Goal: Obtain resource: Download file/media

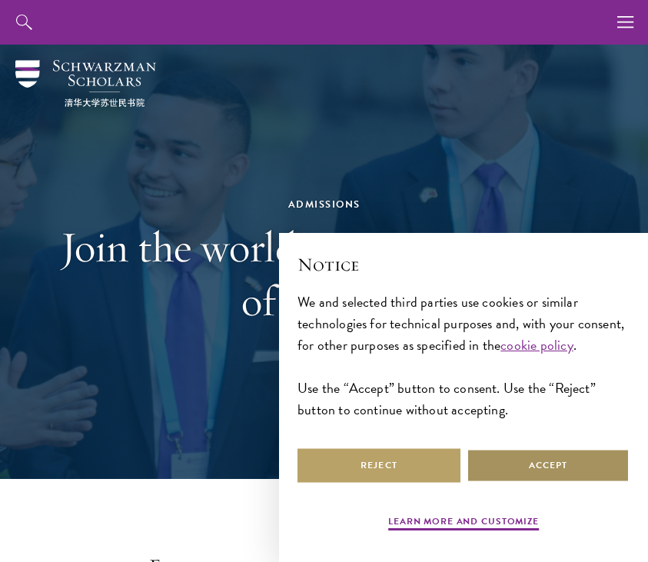
click at [574, 475] on button "Accept" at bounding box center [548, 465] width 163 height 35
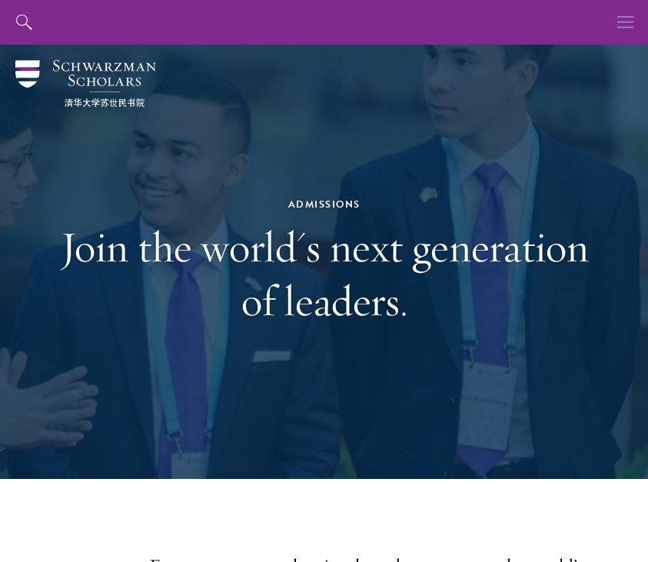
click at [616, 19] on button "button" at bounding box center [626, 22] width 45 height 45
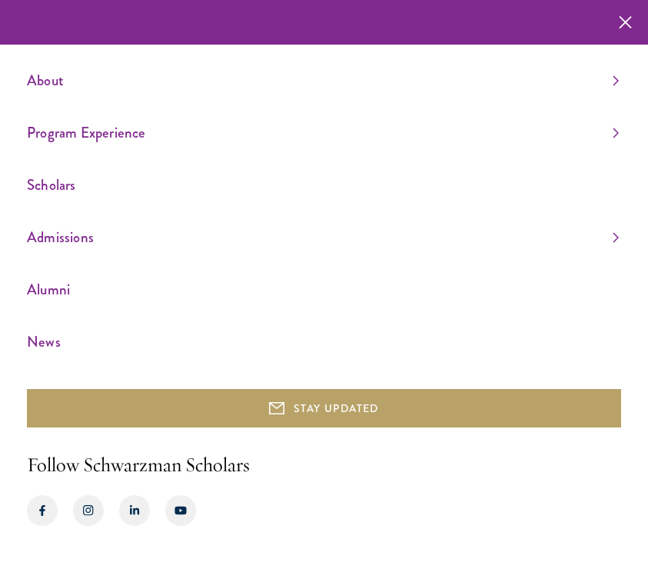
click at [96, 184] on link "Scholars" at bounding box center [323, 184] width 592 height 25
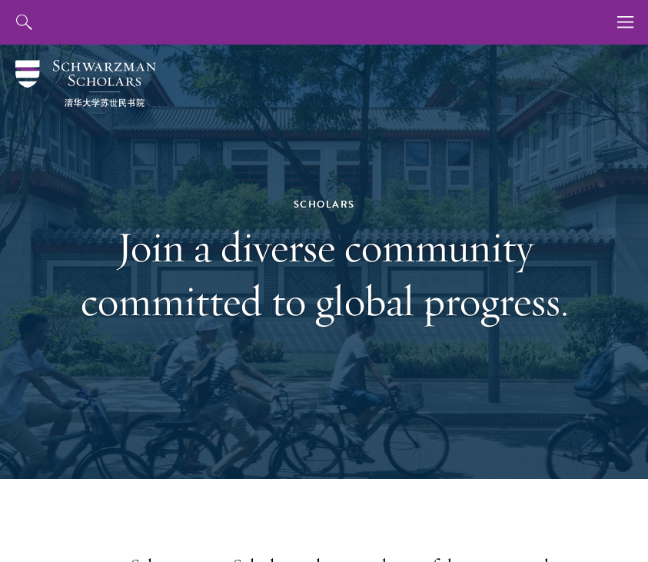
click at [30, 61] on img at bounding box center [85, 83] width 141 height 47
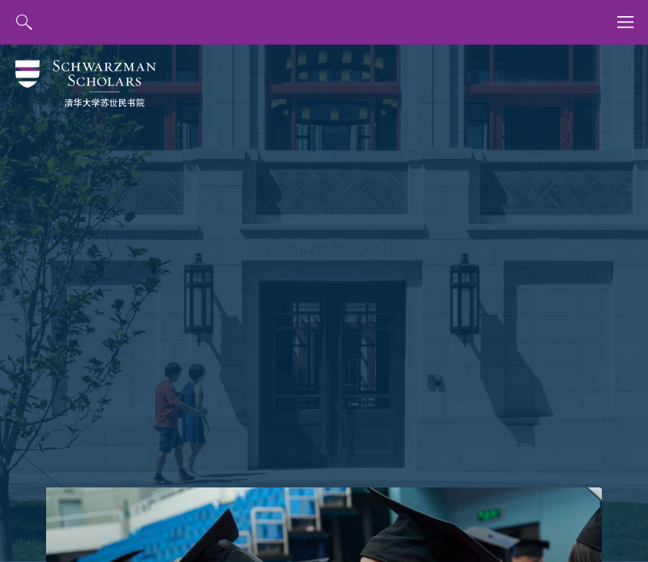
click at [628, 17] on use "button" at bounding box center [626, 22] width 16 height 12
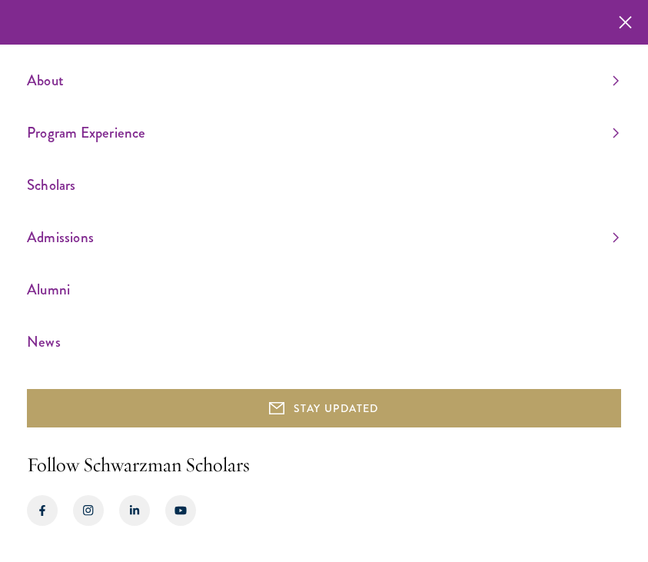
click at [38, 78] on link "About" at bounding box center [323, 80] width 592 height 25
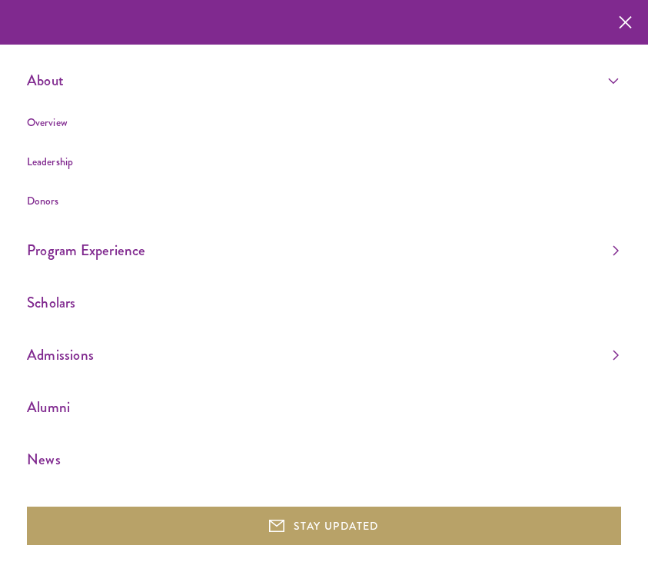
click at [51, 119] on link "Overview" at bounding box center [47, 122] width 41 height 15
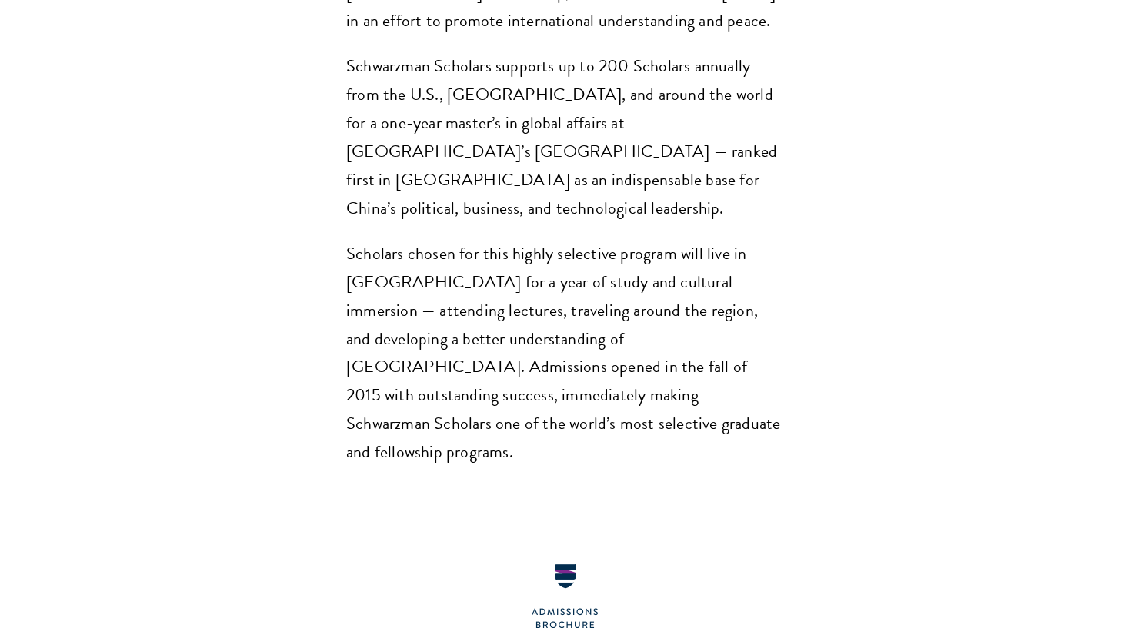
scroll to position [1389, 0]
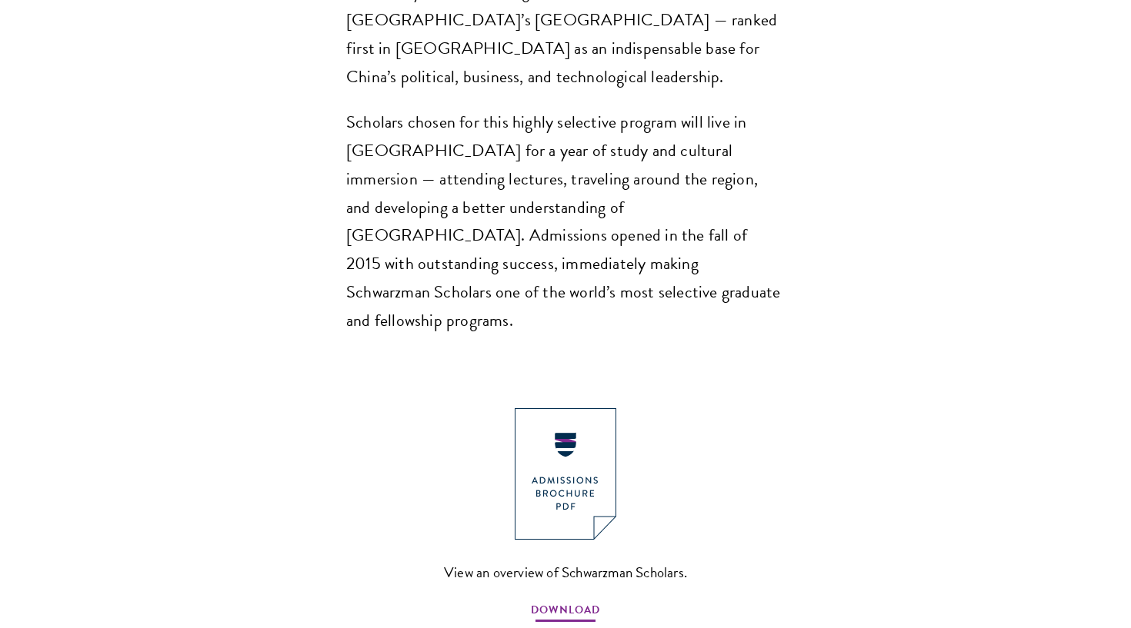
click at [533, 562] on span "DOWNLOAD" at bounding box center [565, 613] width 69 height 24
